Goal: Information Seeking & Learning: Learn about a topic

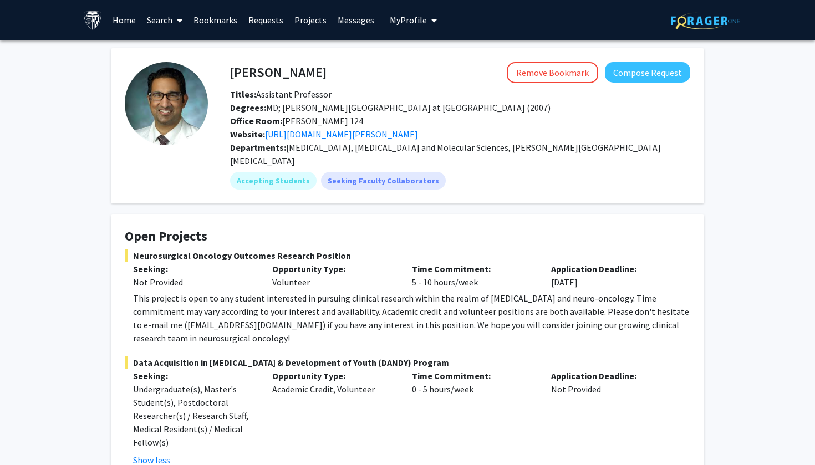
click at [129, 17] on link "Home" at bounding box center [124, 20] width 34 height 39
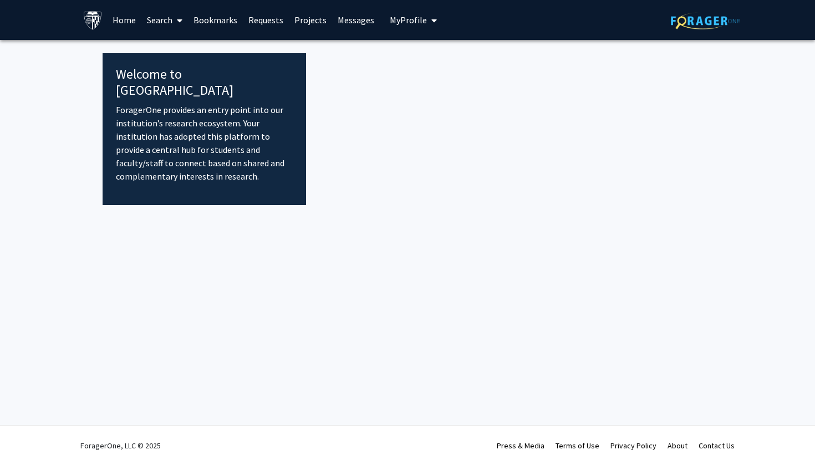
click at [127, 23] on link "Home" at bounding box center [124, 20] width 34 height 39
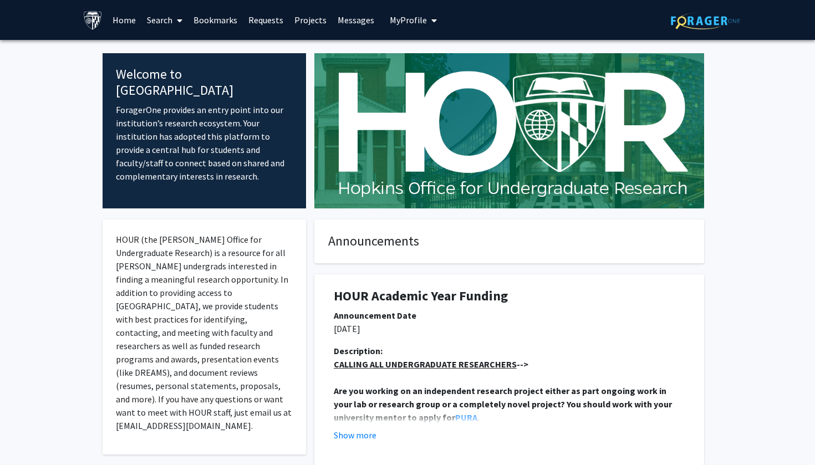
click at [169, 29] on link "Search" at bounding box center [164, 20] width 47 height 39
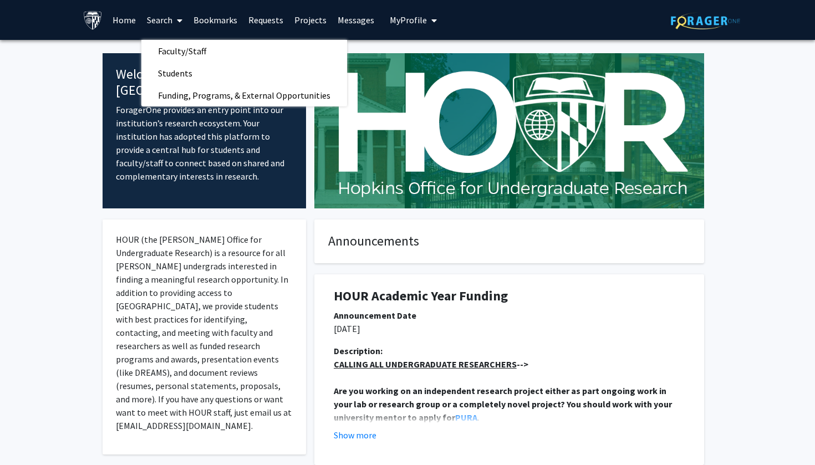
click at [312, 30] on link "Projects" at bounding box center [310, 20] width 43 height 39
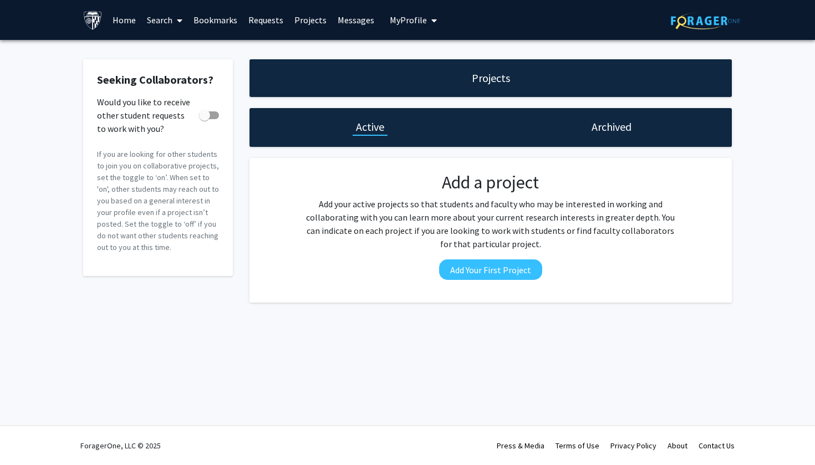
click at [491, 84] on h1 "Projects" at bounding box center [491, 78] width 38 height 16
click at [166, 20] on link "Search" at bounding box center [164, 20] width 47 height 39
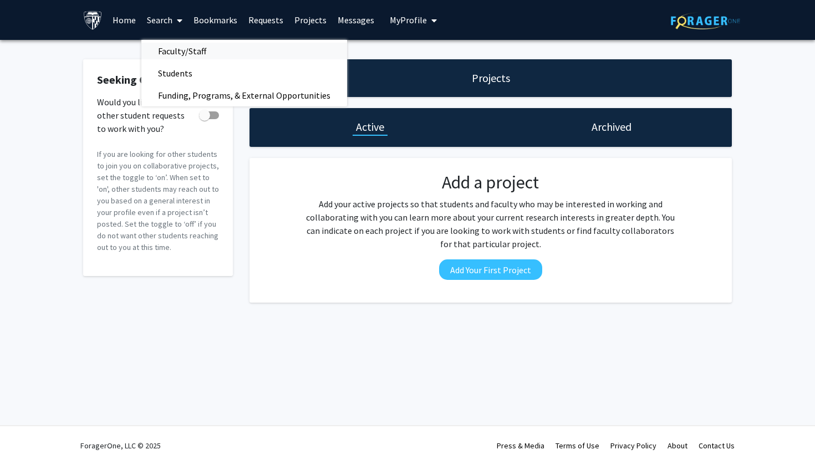
click at [186, 54] on span "Faculty/Staff" at bounding box center [181, 51] width 81 height 22
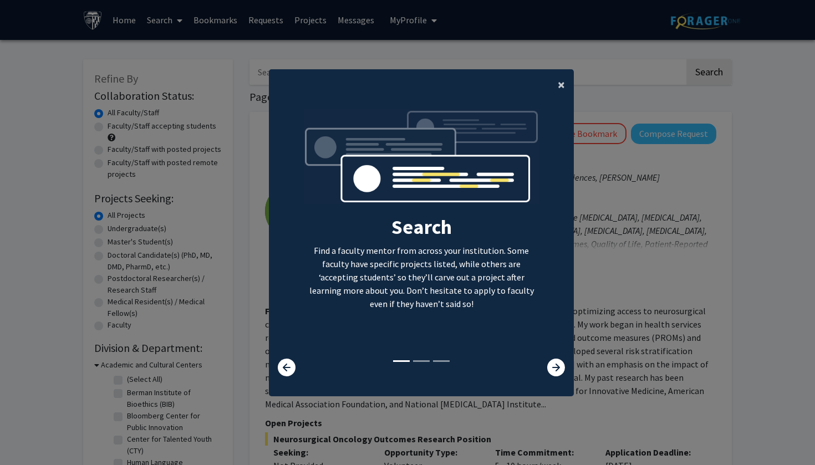
click at [565, 74] on button "×" at bounding box center [561, 84] width 25 height 31
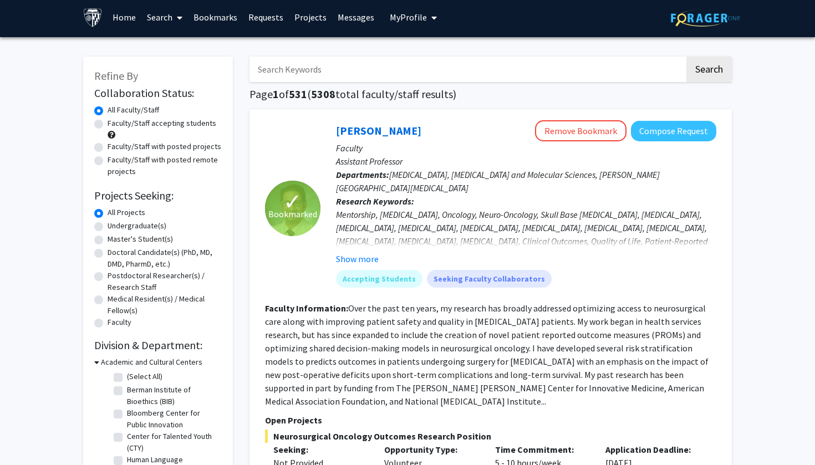
scroll to position [4, 0]
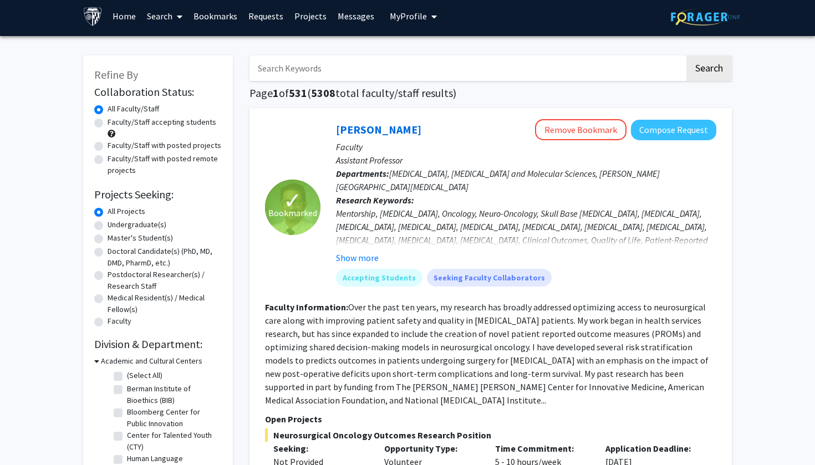
click at [146, 239] on label "Master's Student(s)" at bounding box center [140, 238] width 65 height 12
click at [115, 239] on input "Master's Student(s)" at bounding box center [111, 235] width 7 height 7
radio input "true"
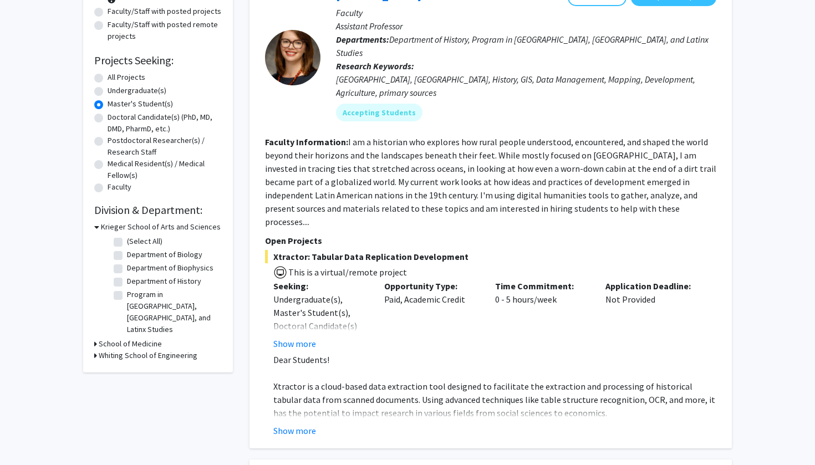
scroll to position [158, 0]
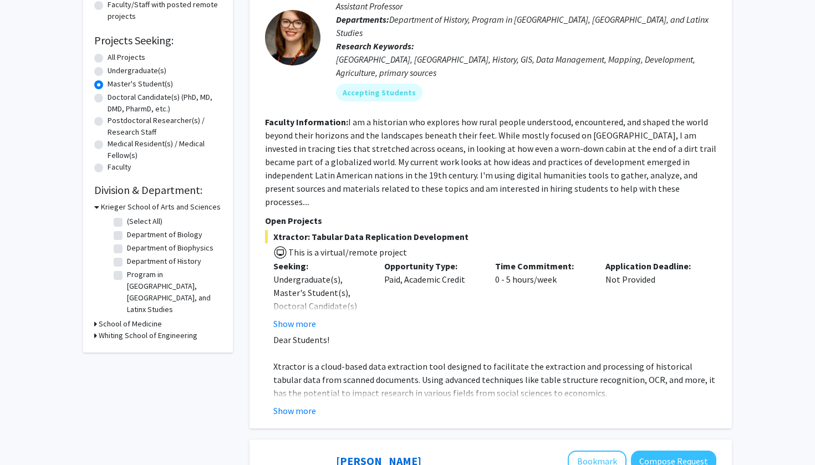
click at [136, 318] on h3 "School of Medicine" at bounding box center [130, 324] width 63 height 12
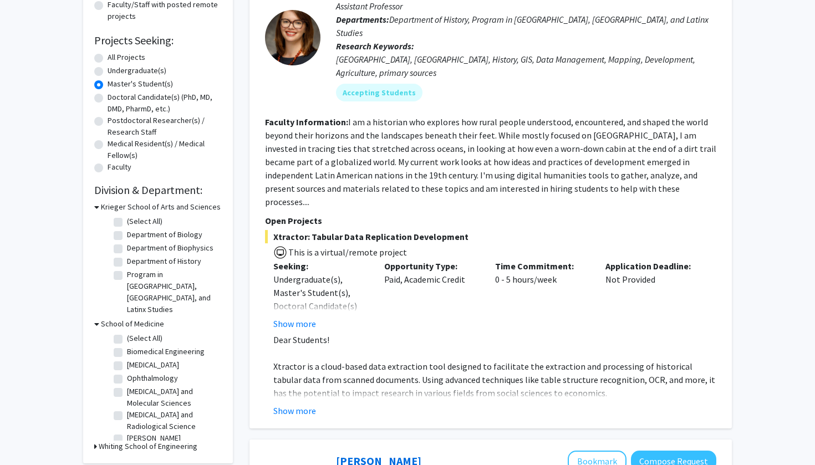
click at [157, 346] on label "Biomedical Engineering" at bounding box center [166, 352] width 78 height 12
click at [134, 346] on input "Biomedical Engineering" at bounding box center [130, 349] width 7 height 7
checkbox input "true"
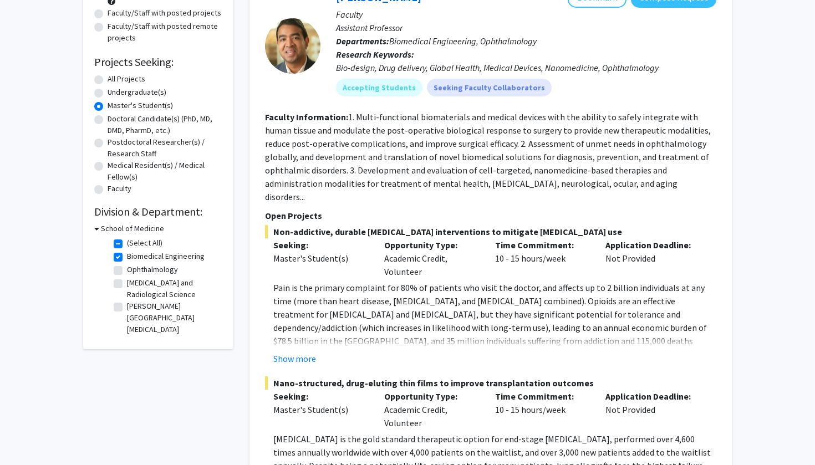
scroll to position [119, 0]
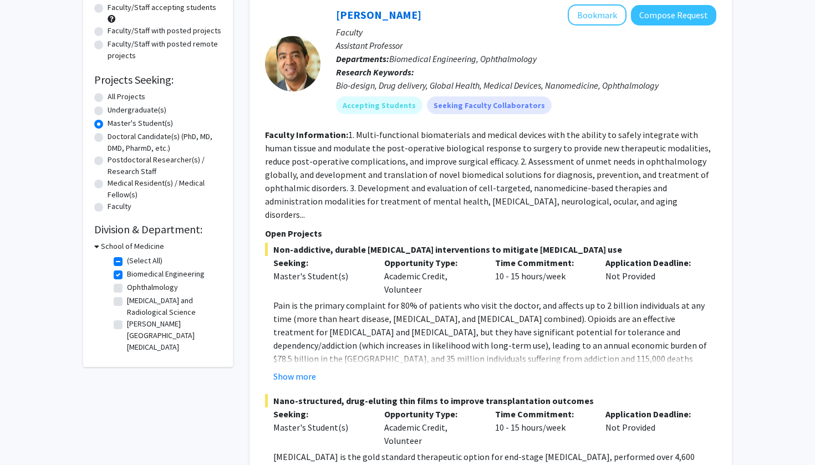
click at [101, 244] on h3 "School of Medicine" at bounding box center [132, 247] width 63 height 12
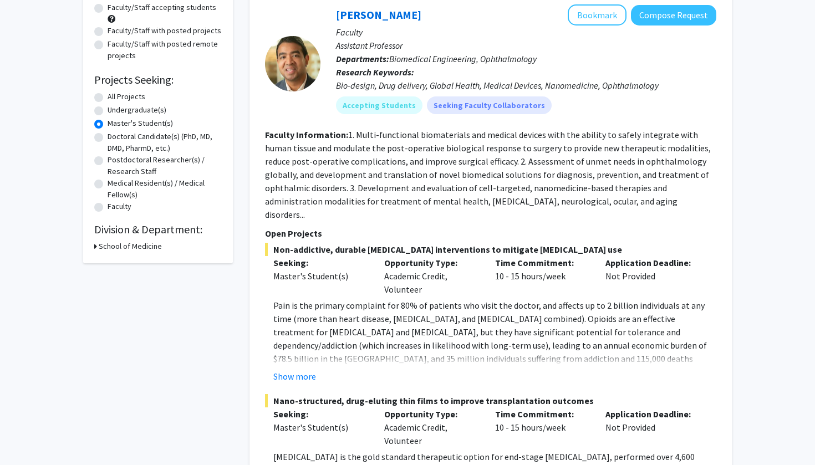
click at [100, 244] on h3 "School of Medicine" at bounding box center [130, 247] width 63 height 12
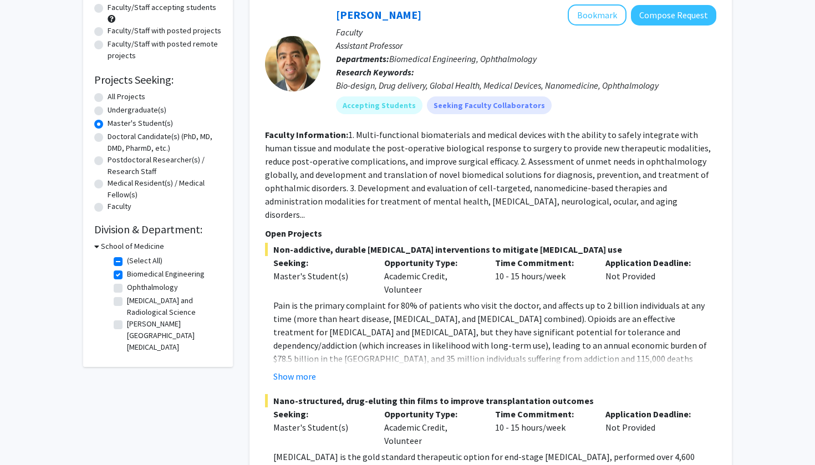
click at [127, 259] on label "(Select All)" at bounding box center [144, 261] width 35 height 12
click at [127, 259] on input "(Select All)" at bounding box center [130, 258] width 7 height 7
checkbox input "false"
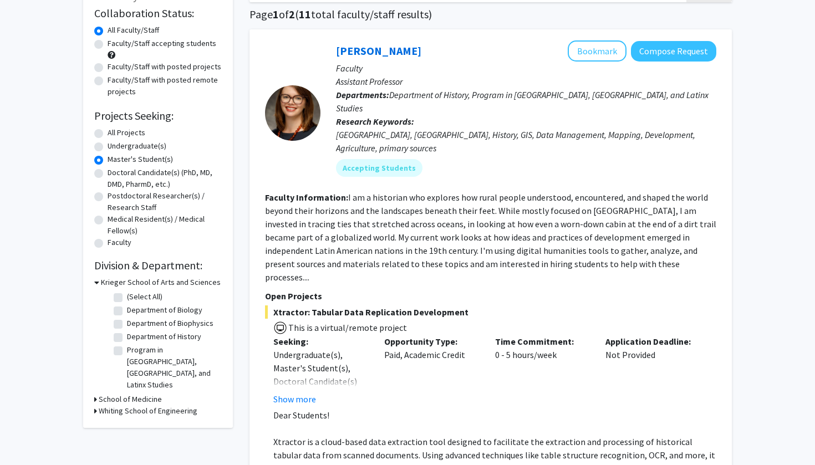
scroll to position [85, 0]
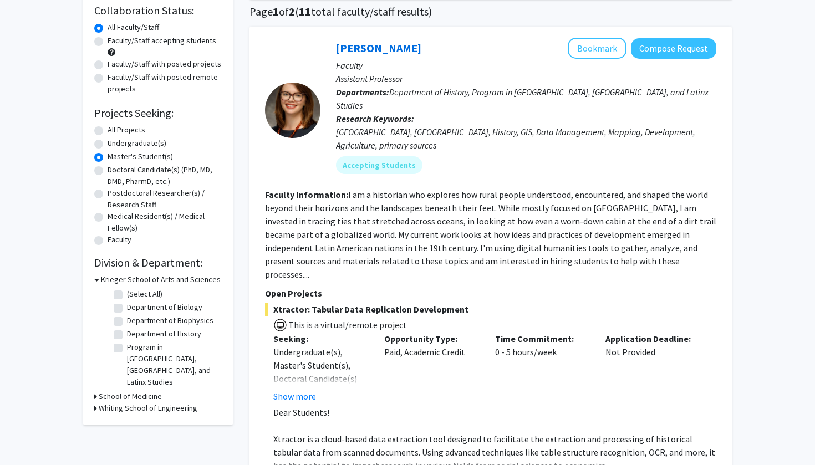
click at [115, 402] on h3 "Whiting School of Engineering" at bounding box center [148, 408] width 99 height 12
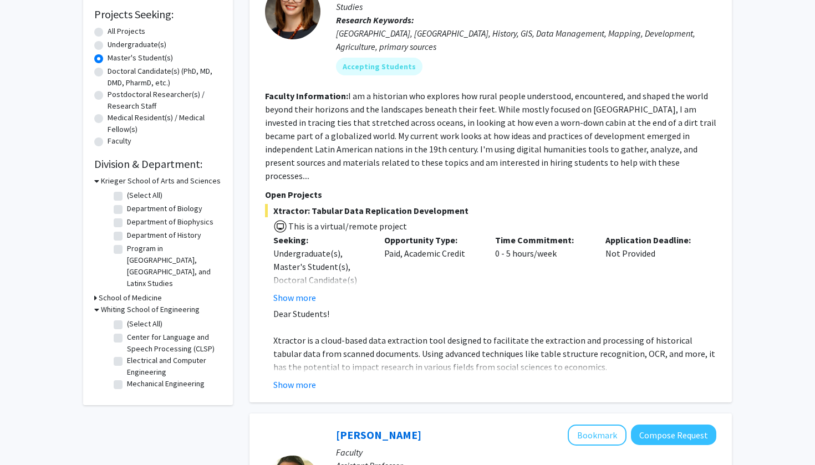
scroll to position [185, 0]
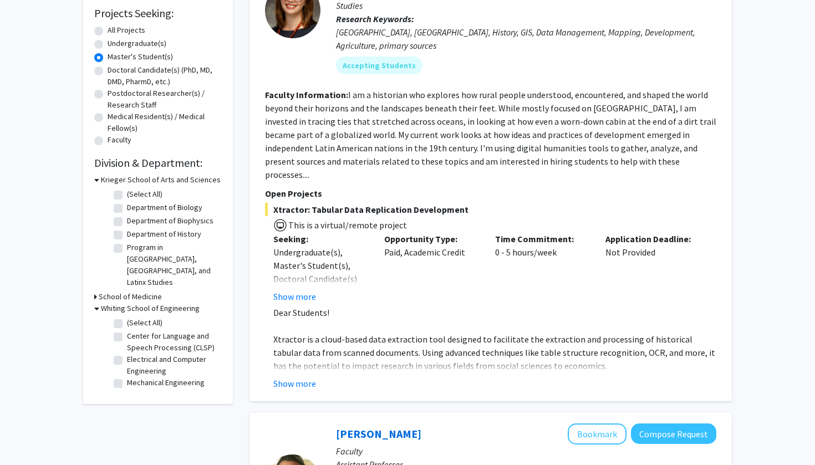
click at [106, 291] on h3 "School of Medicine" at bounding box center [130, 297] width 63 height 12
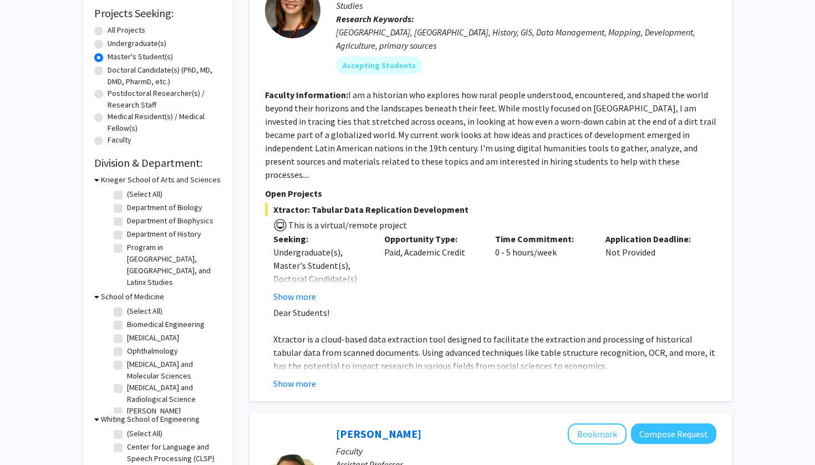
click at [130, 319] on label "Biomedical Engineering" at bounding box center [166, 325] width 78 height 12
click at [130, 319] on input "Biomedical Engineering" at bounding box center [130, 322] width 7 height 7
checkbox input "true"
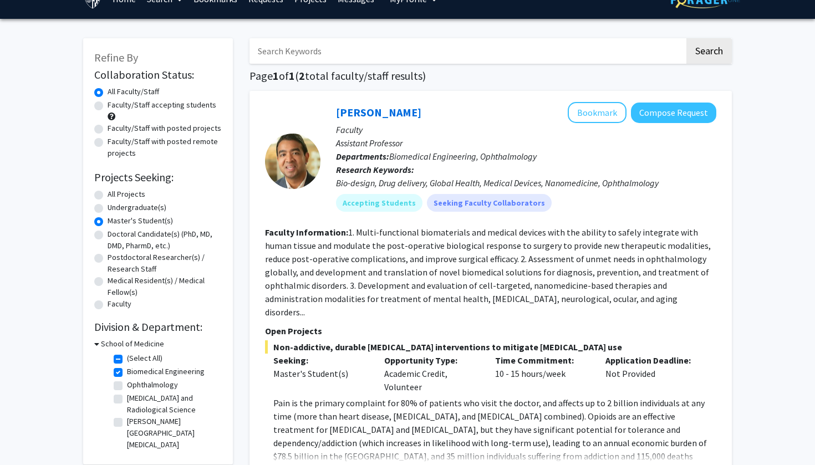
scroll to position [22, 0]
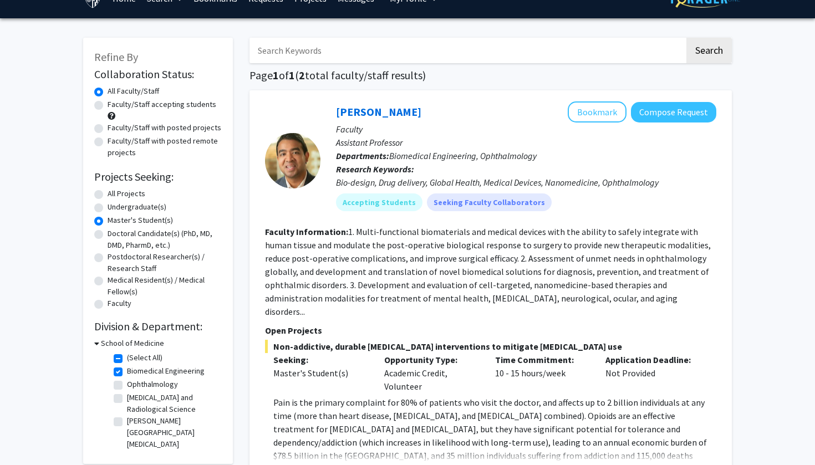
click at [407, 54] on input "Search Keywords" at bounding box center [466, 50] width 435 height 25
type input "neuro"
click at [708, 52] on button "Search" at bounding box center [708, 50] width 45 height 25
radio input "true"
checkbox input "false"
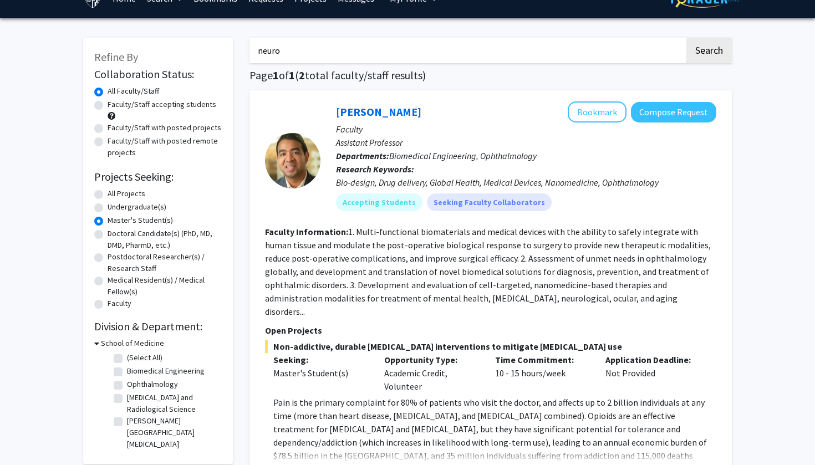
checkbox input "false"
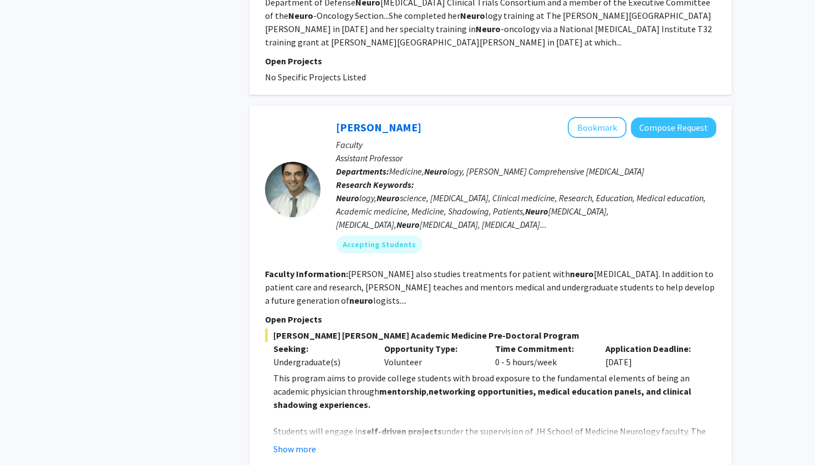
scroll to position [1999, 0]
click at [586, 117] on button "Bookmark" at bounding box center [597, 127] width 59 height 21
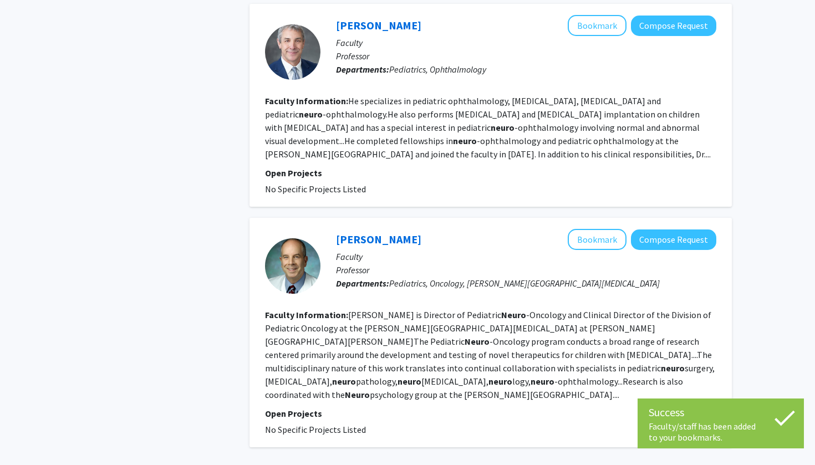
scroll to position [2473, 0]
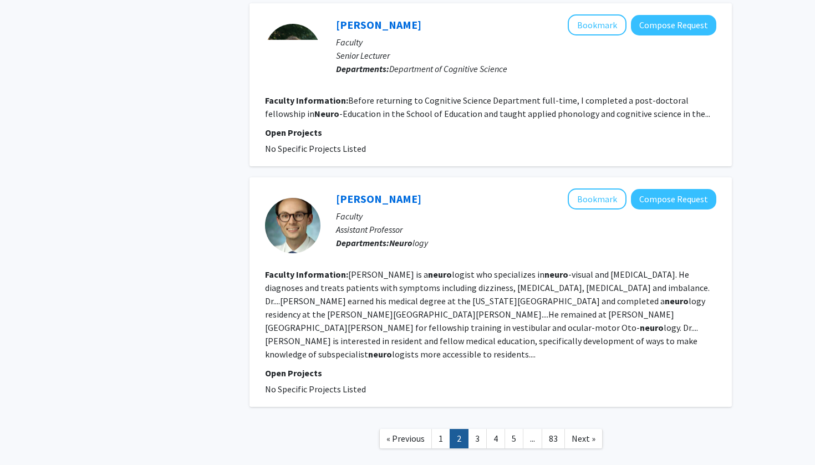
scroll to position [1907, 0]
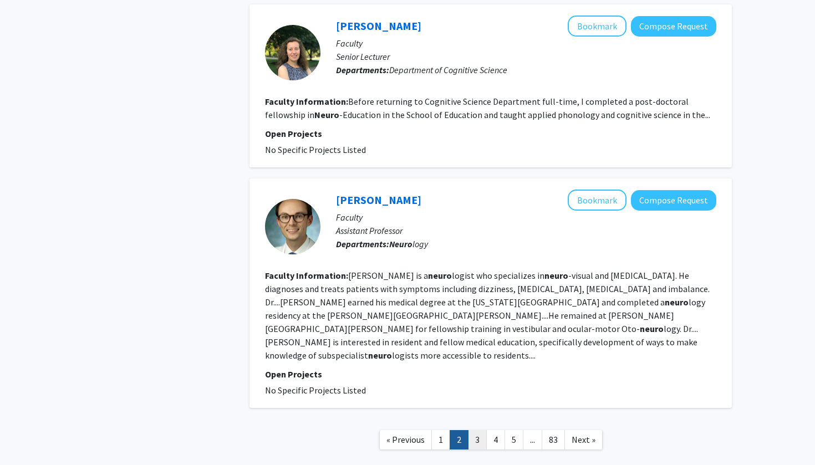
click at [477, 430] on link "3" at bounding box center [477, 439] width 19 height 19
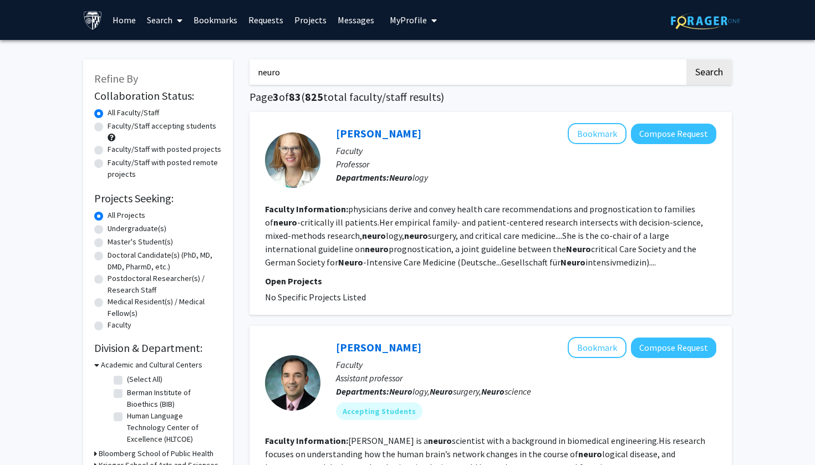
drag, startPoint x: 299, startPoint y: 67, endPoint x: 268, endPoint y: 82, distance: 34.5
click at [268, 82] on input "neuro" at bounding box center [466, 71] width 435 height 25
click at [708, 74] on button "Search" at bounding box center [708, 71] width 45 height 25
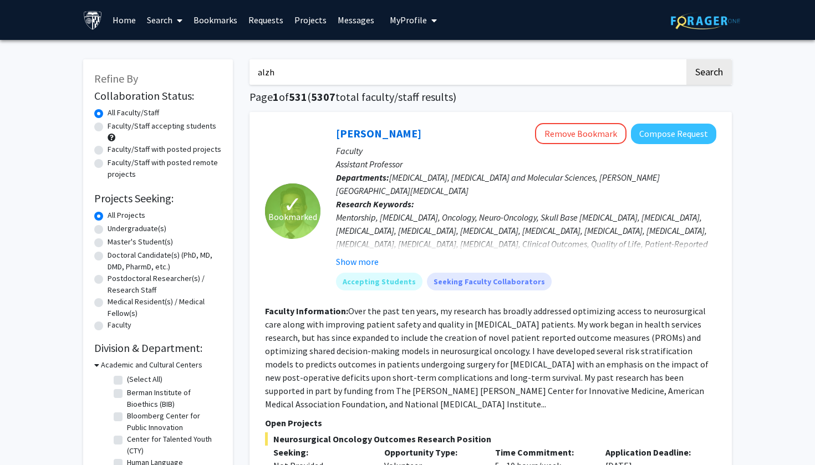
click at [708, 74] on button "Search" at bounding box center [708, 71] width 45 height 25
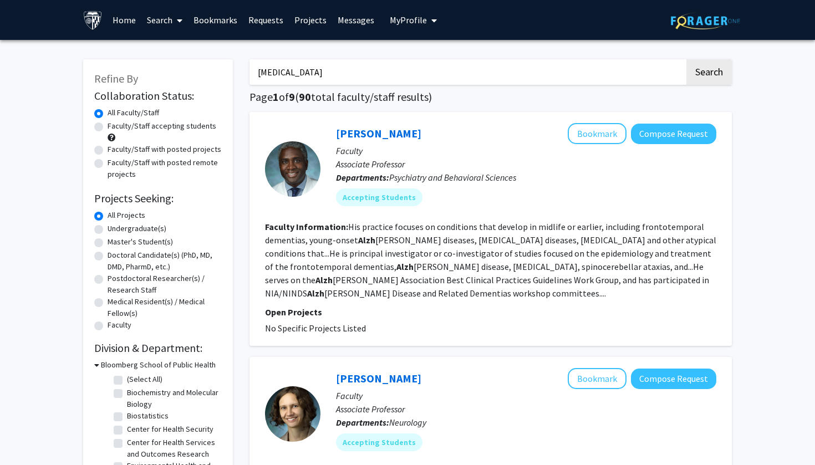
type input "[MEDICAL_DATA]"
click at [708, 74] on button "Search" at bounding box center [708, 71] width 45 height 25
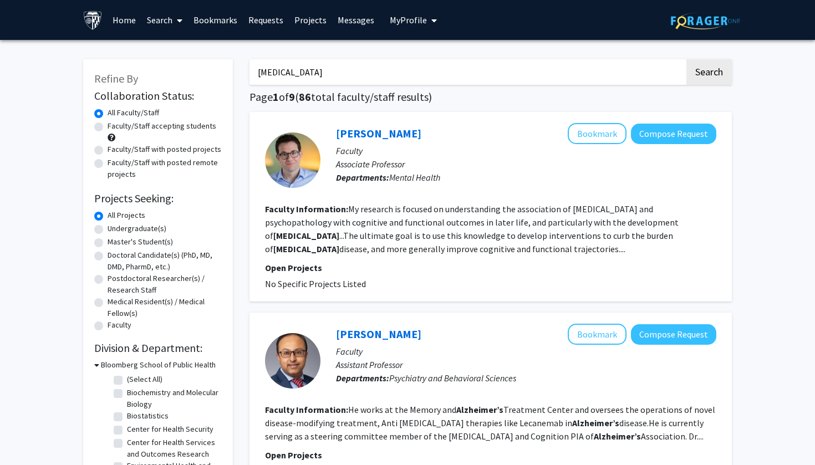
drag, startPoint x: 313, startPoint y: 69, endPoint x: 196, endPoint y: 68, distance: 117.0
click at [708, 74] on button "Search" at bounding box center [708, 71] width 45 height 25
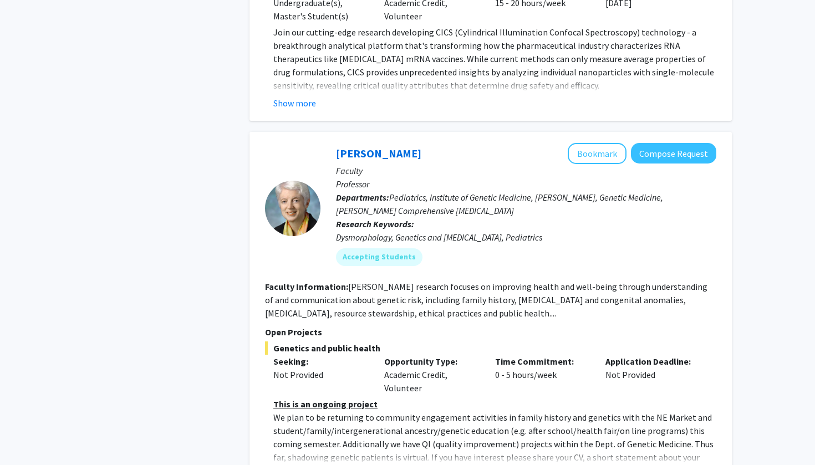
scroll to position [4187, 0]
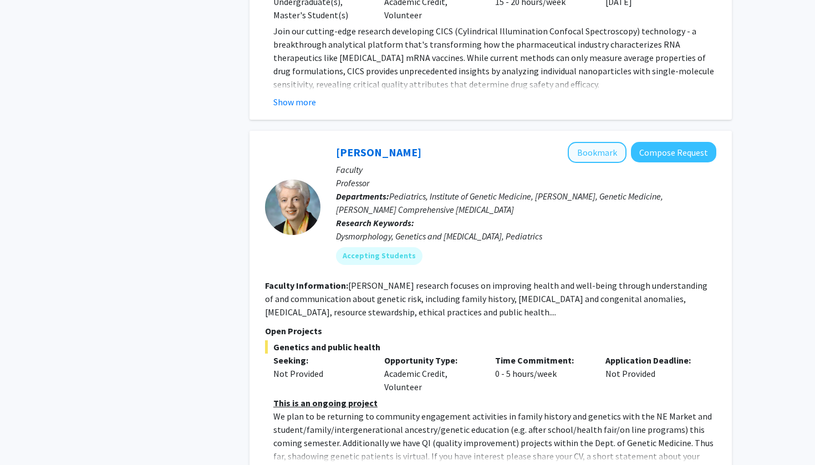
click at [593, 142] on button "Bookmark" at bounding box center [597, 152] width 59 height 21
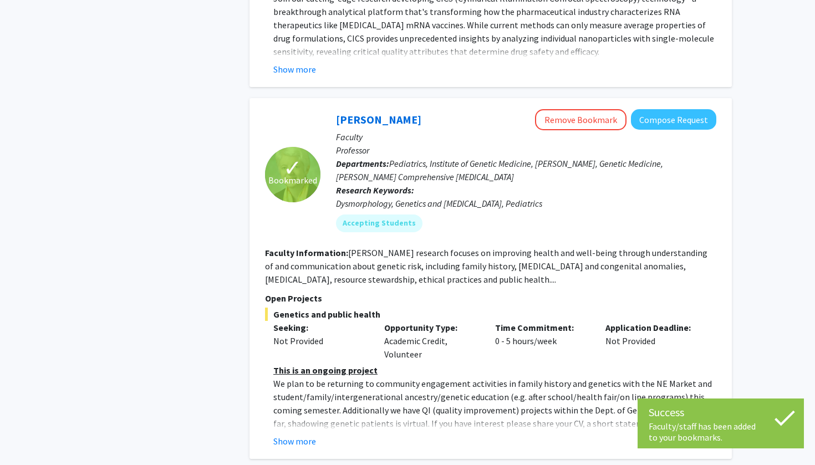
scroll to position [4220, 0]
click at [304, 434] on button "Show more" at bounding box center [294, 440] width 43 height 13
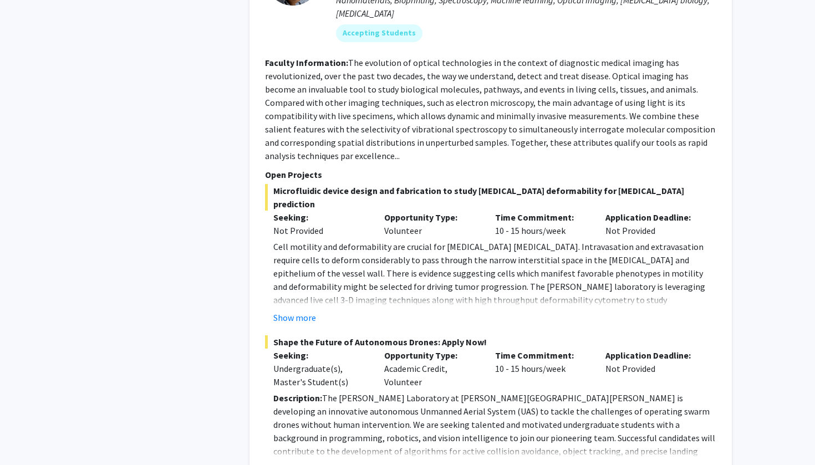
scroll to position [5304, 0]
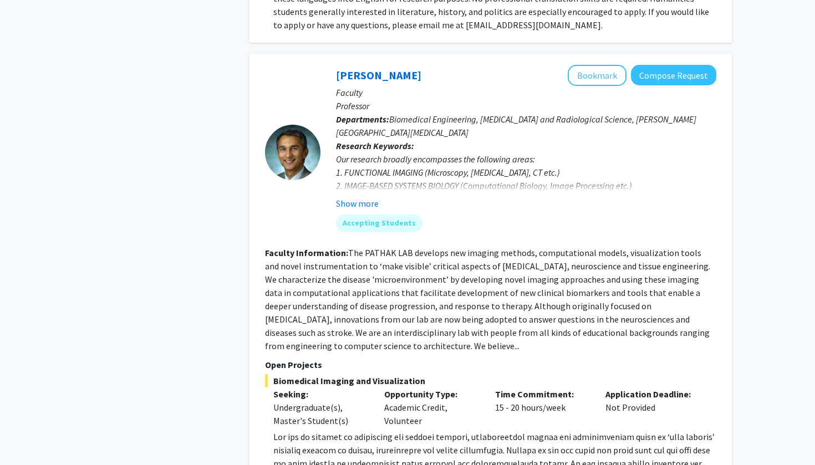
scroll to position [2694, 0]
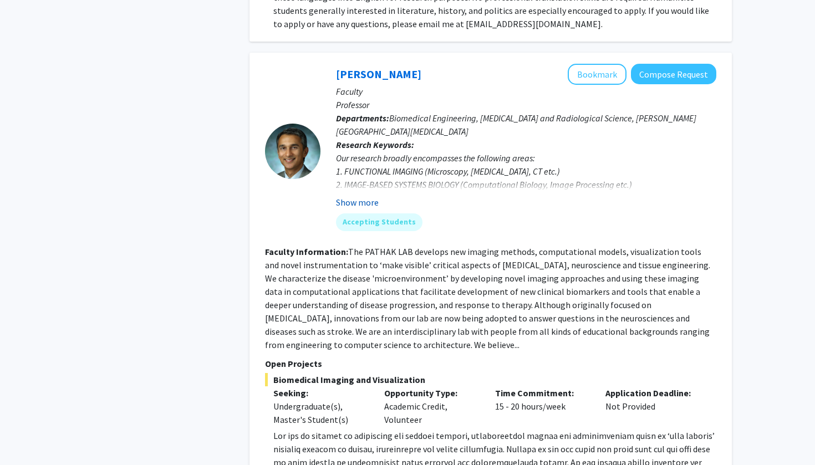
click at [372, 196] on button "Show more" at bounding box center [357, 202] width 43 height 13
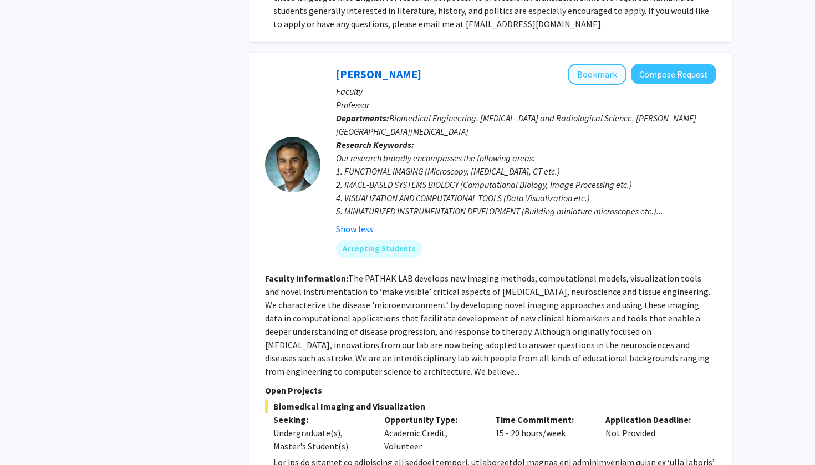
click at [590, 64] on button "Bookmark" at bounding box center [597, 74] width 59 height 21
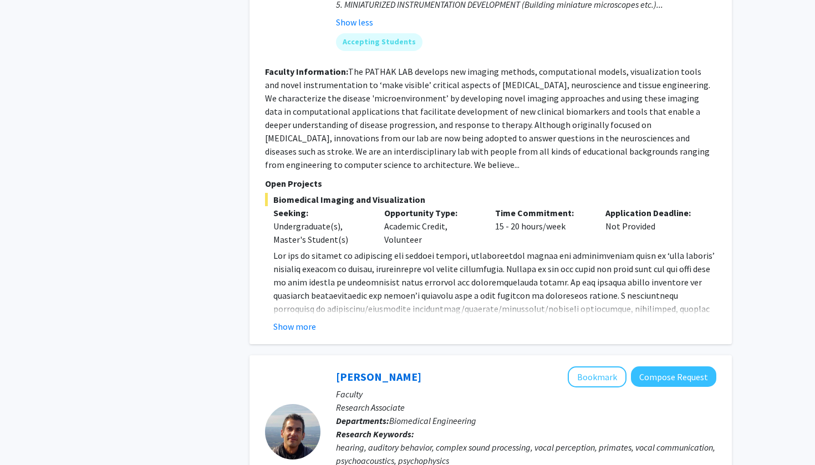
scroll to position [2925, 0]
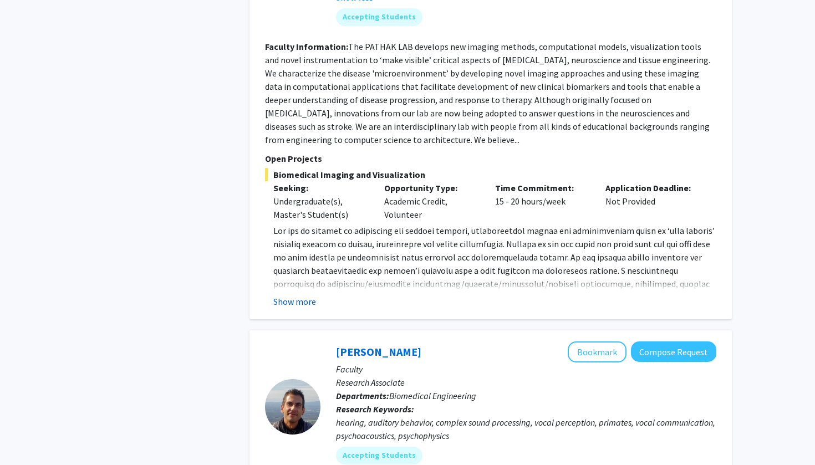
click at [302, 295] on button "Show more" at bounding box center [294, 301] width 43 height 13
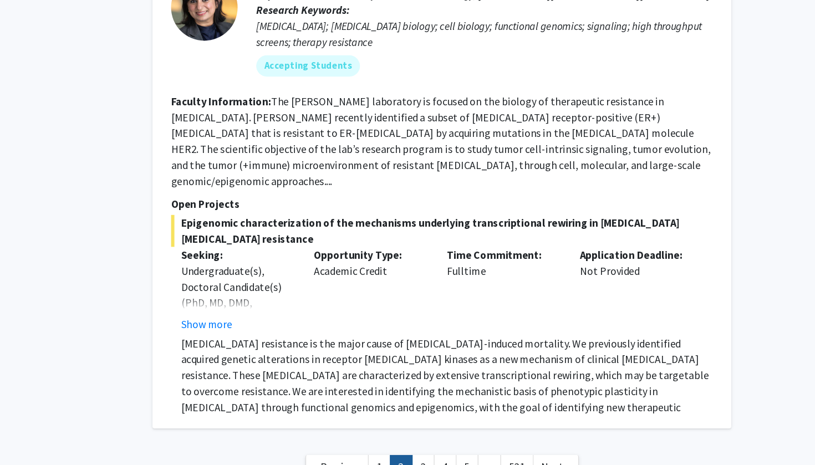
scroll to position [4121, 0]
click at [466, 457] on link "3" at bounding box center [475, 466] width 19 height 19
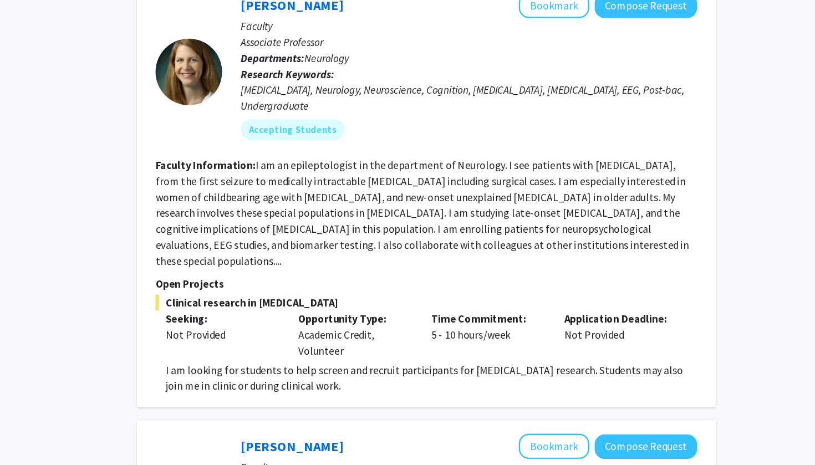
scroll to position [1776, 0]
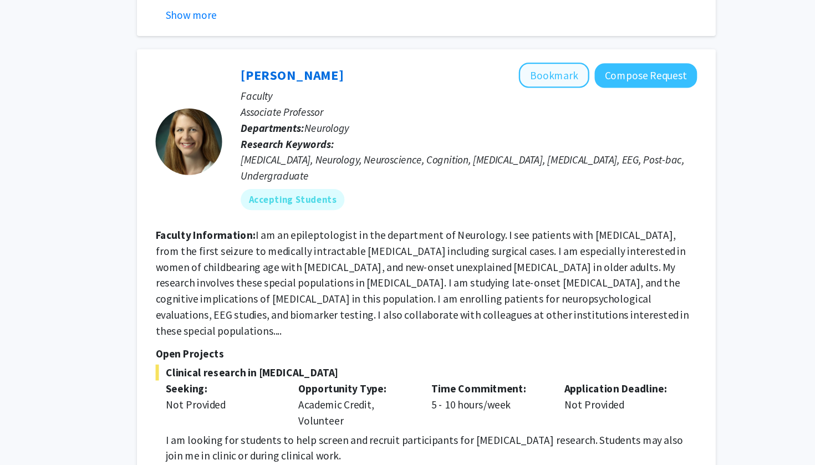
click at [568, 71] on button "Bookmark" at bounding box center [597, 81] width 59 height 21
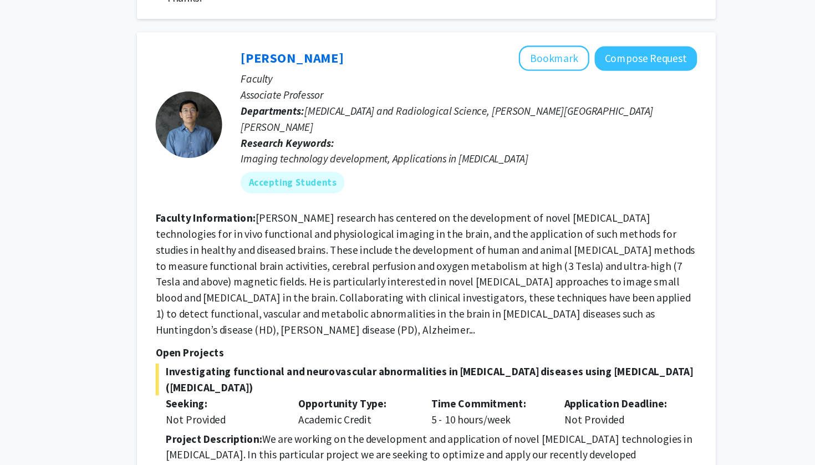
scroll to position [3779, 0]
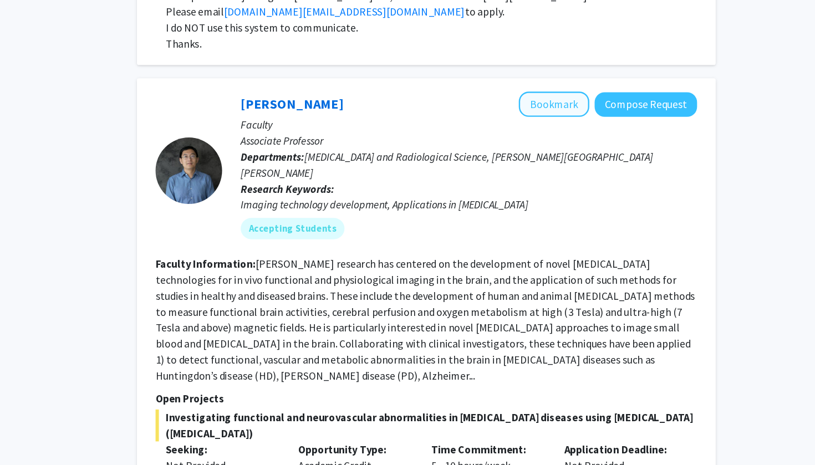
click at [568, 109] on button "Bookmark" at bounding box center [597, 119] width 59 height 21
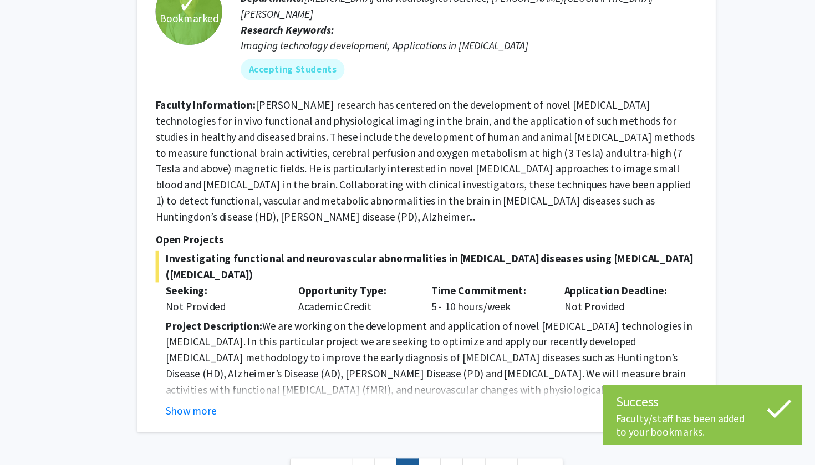
scroll to position [3867, 0]
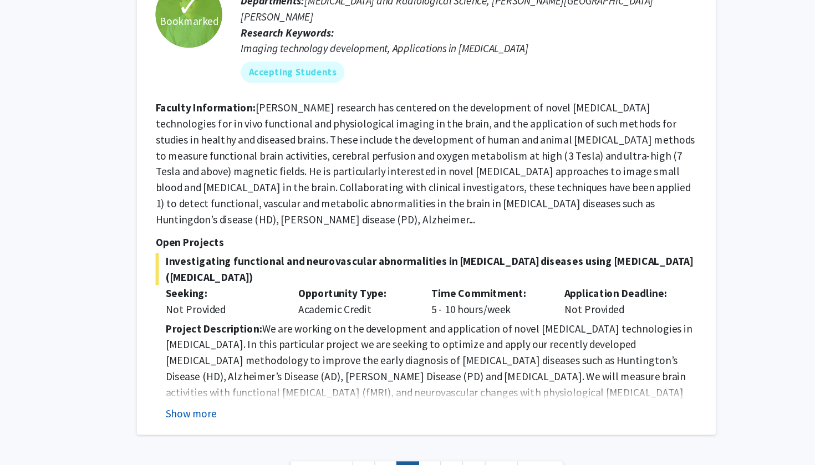
click at [273, 413] on button "Show more" at bounding box center [294, 419] width 43 height 13
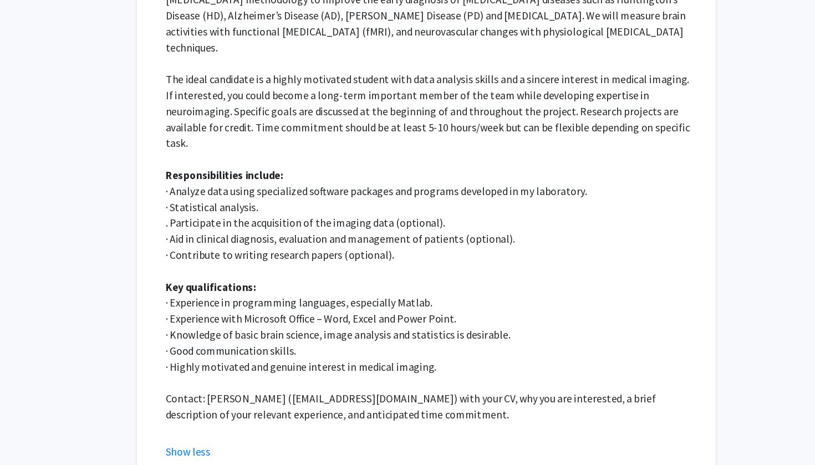
scroll to position [4199, 0]
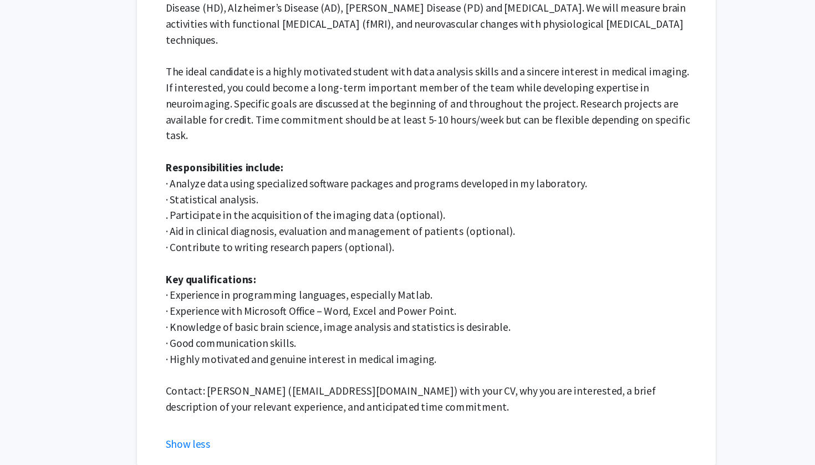
click at [484, 460] on link "4" at bounding box center [493, 469] width 19 height 19
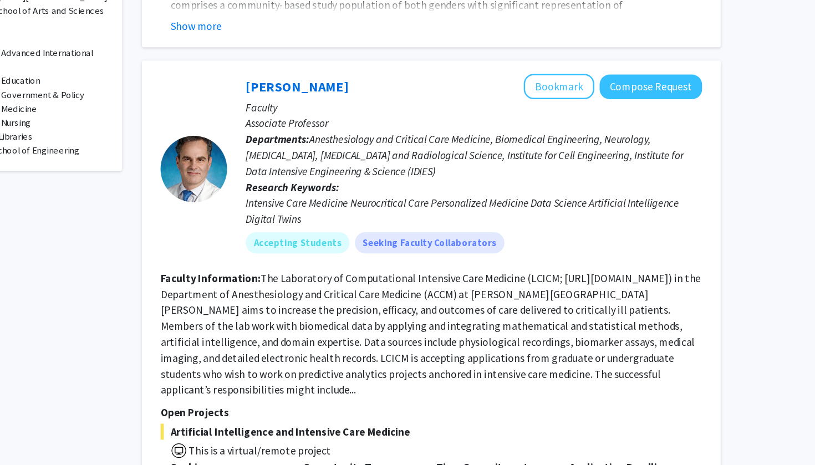
scroll to position [437, 0]
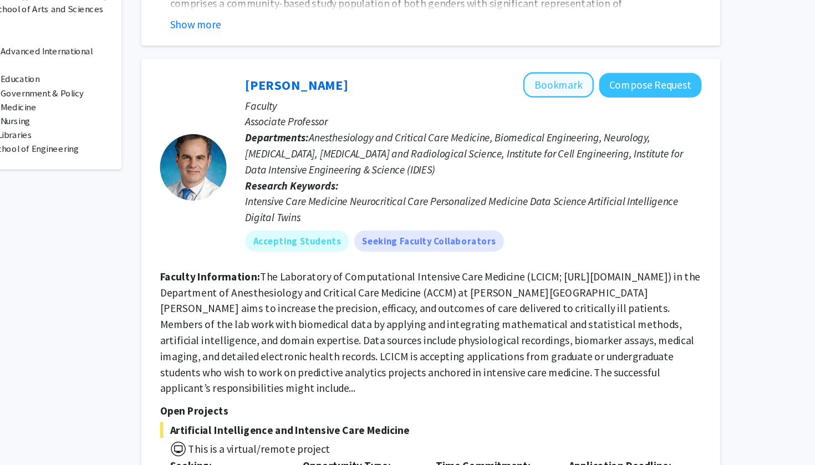
click at [568, 137] on button "Bookmark" at bounding box center [597, 147] width 59 height 21
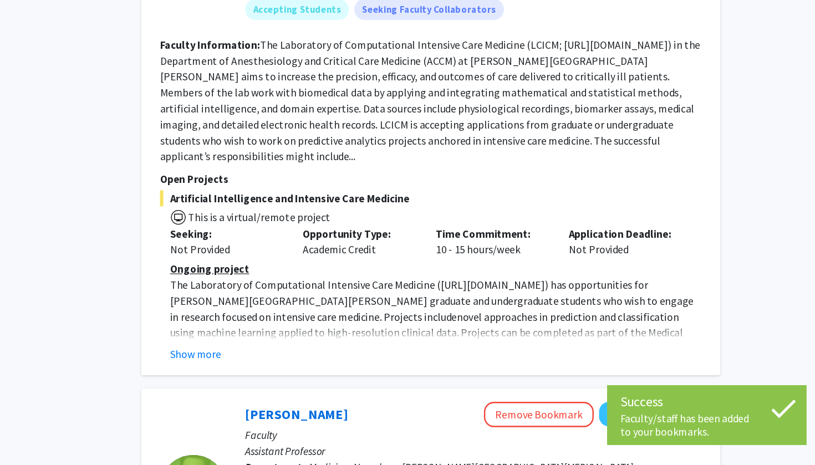
scroll to position [639, 0]
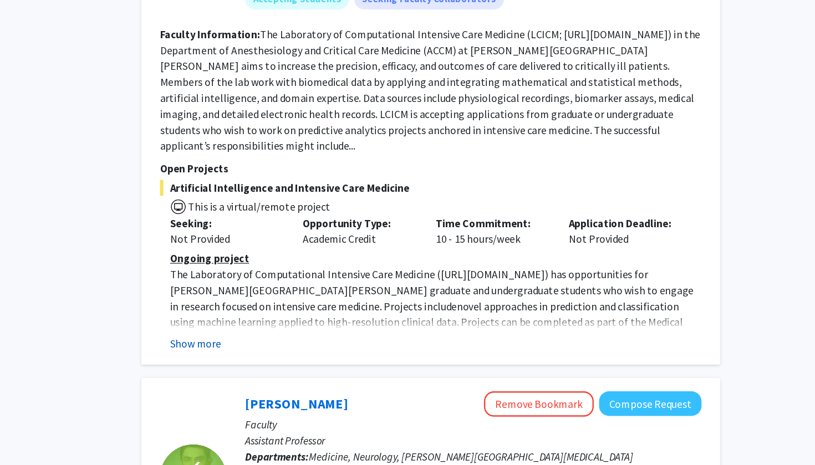
click at [273, 357] on button "Show more" at bounding box center [294, 363] width 43 height 13
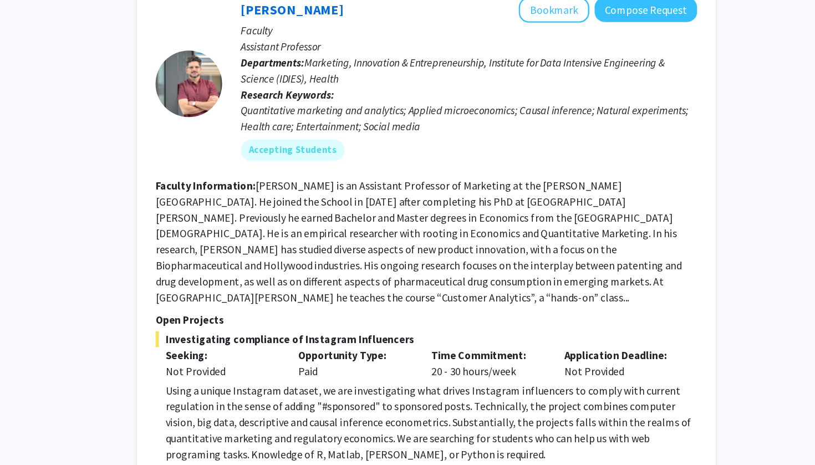
scroll to position [4045, 0]
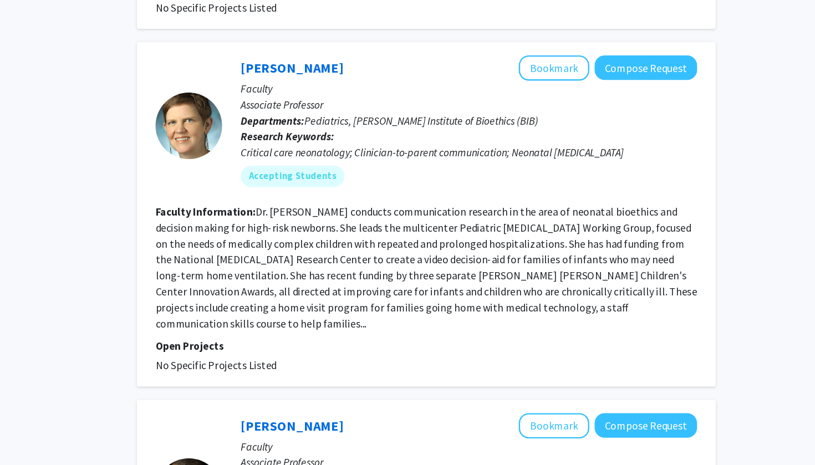
scroll to position [2168, 0]
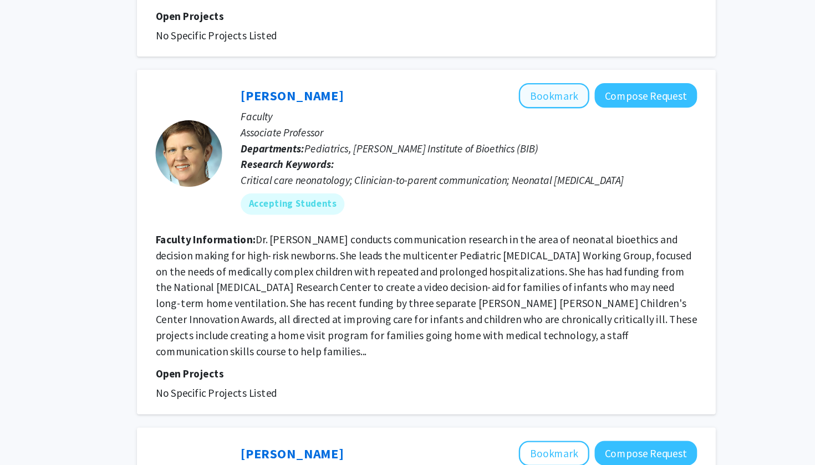
click at [568, 122] on button "Bookmark" at bounding box center [597, 132] width 59 height 21
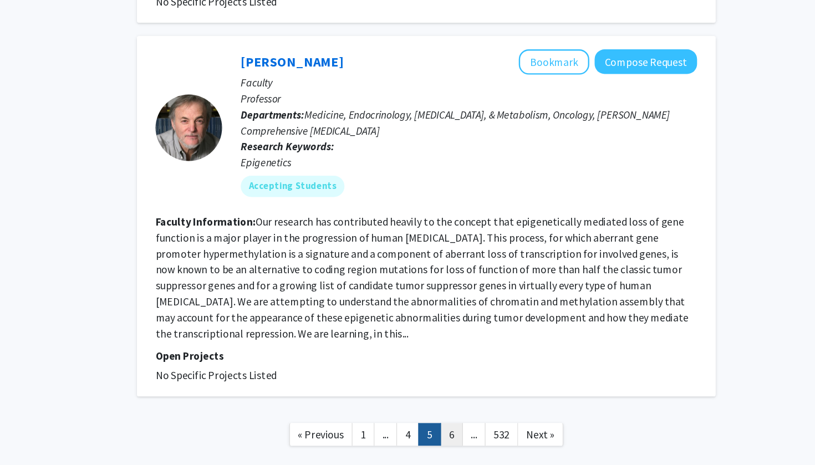
scroll to position [2701, 0]
click at [502, 430] on link "6" at bounding box center [511, 439] width 19 height 19
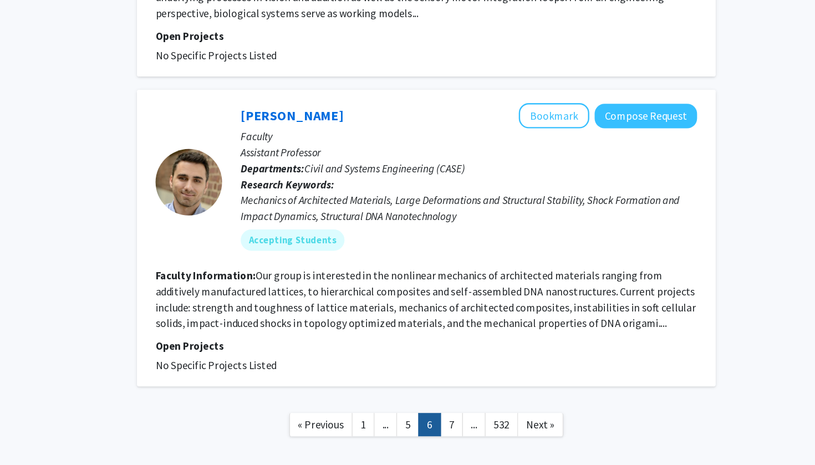
scroll to position [2583, 0]
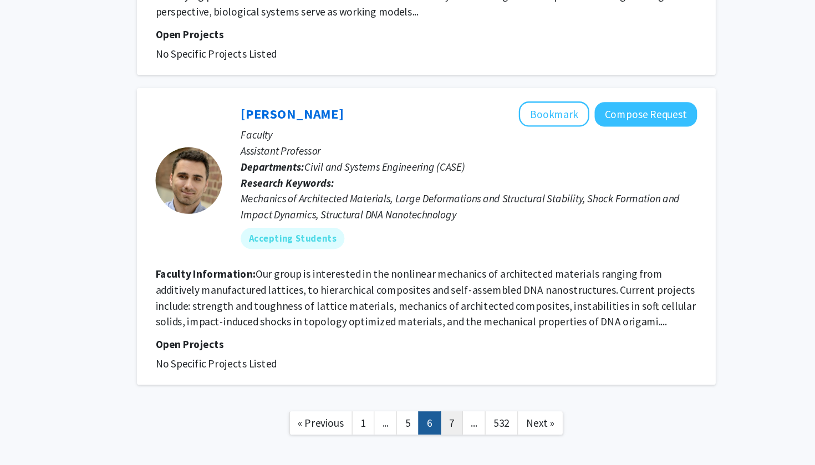
click at [502, 420] on link "7" at bounding box center [511, 429] width 19 height 19
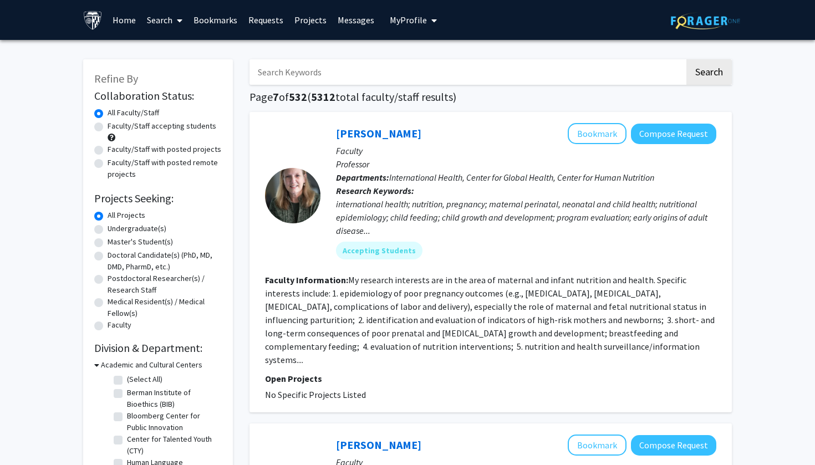
click at [272, 27] on link "Requests" at bounding box center [266, 20] width 46 height 39
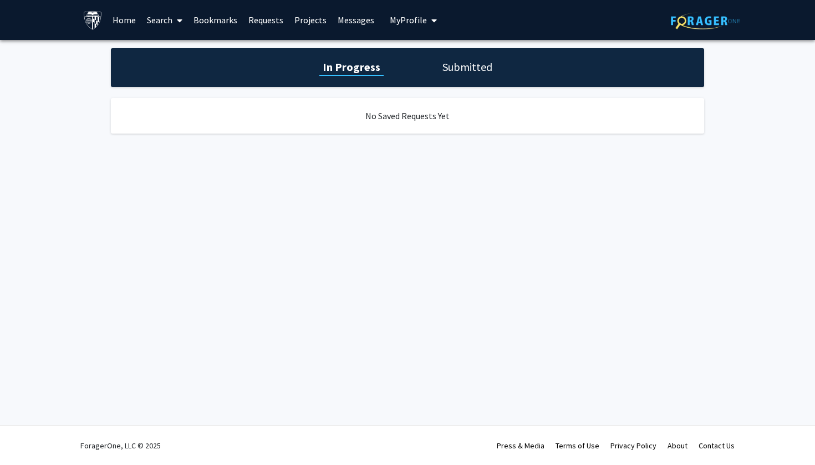
click at [222, 22] on link "Bookmarks" at bounding box center [215, 20] width 55 height 39
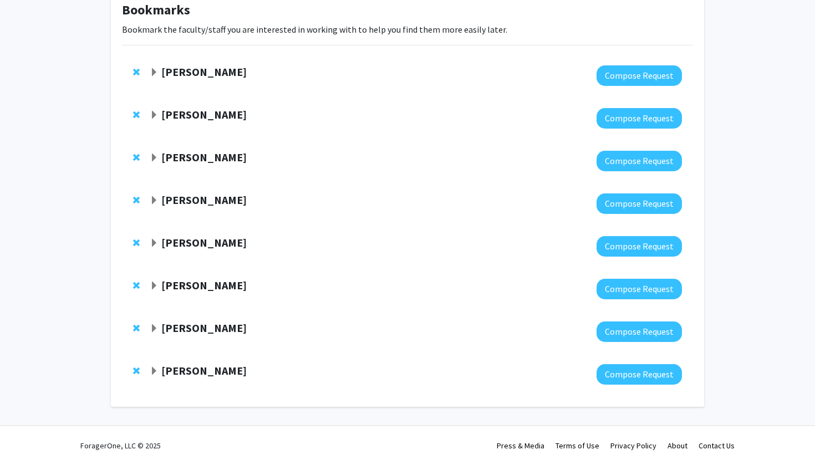
scroll to position [69, 0]
click at [181, 283] on strong "[PERSON_NAME]" at bounding box center [203, 285] width 85 height 14
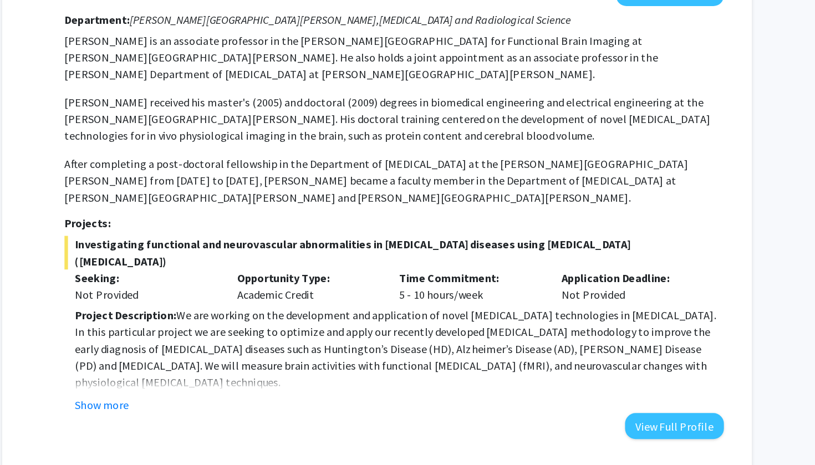
scroll to position [268, 0]
